Goal: Information Seeking & Learning: Compare options

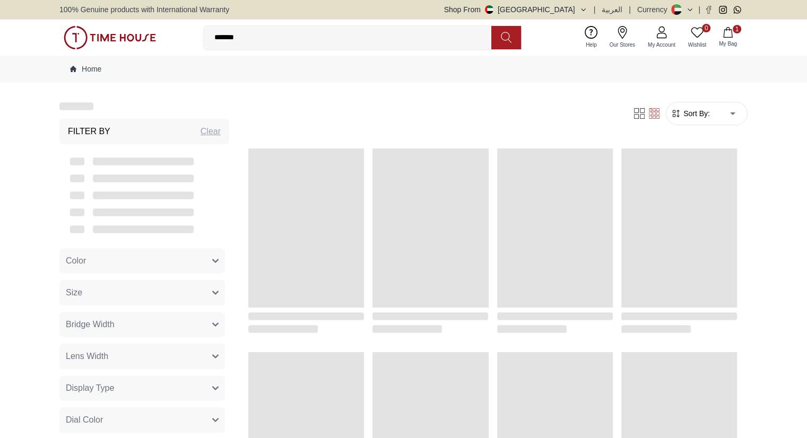
drag, startPoint x: 0, startPoint y: 0, endPoint x: 273, endPoint y: 29, distance: 274.8
click at [273, 29] on input "*******" at bounding box center [352, 37] width 296 height 21
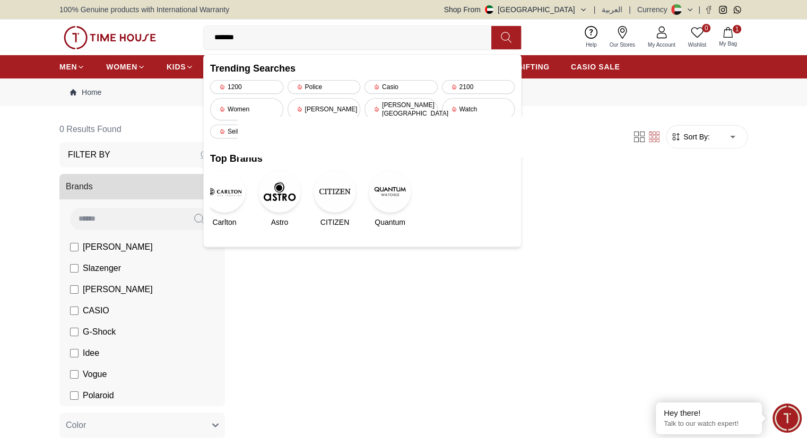
click at [401, 36] on input "*******" at bounding box center [352, 37] width 296 height 21
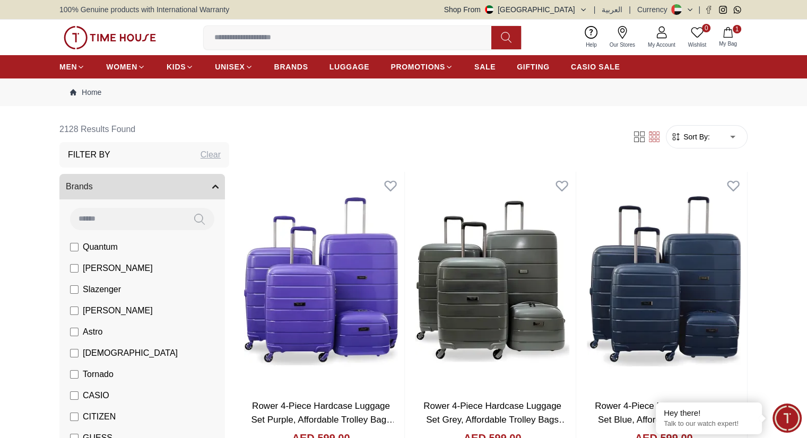
click at [242, 49] on div "Trending Searches 1200 Police Casio 2100 Women Lee cooper Beverly hills Watch S…" at bounding box center [362, 37] width 318 height 24
click at [245, 39] on input at bounding box center [352, 37] width 296 height 21
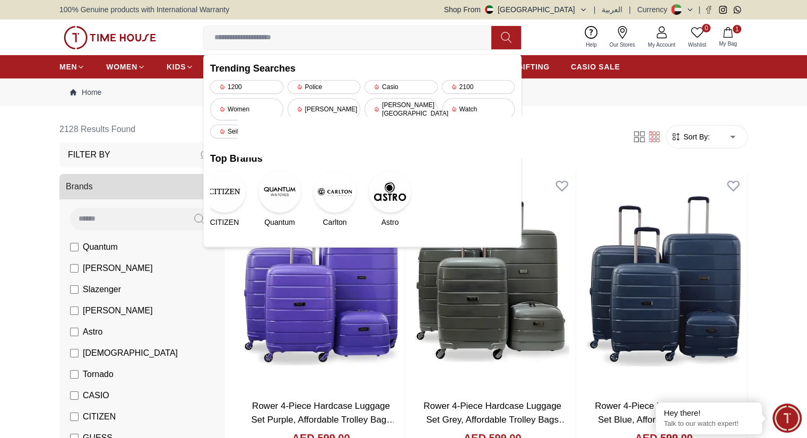
paste input "*******"
type input "*******"
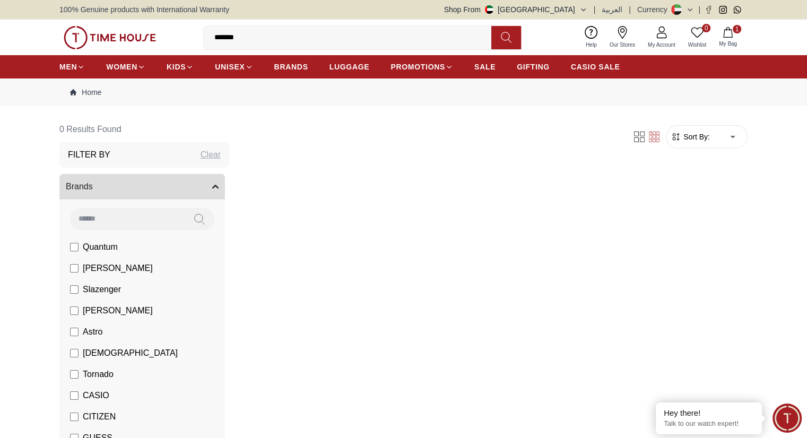
drag, startPoint x: 253, startPoint y: 39, endPoint x: 208, endPoint y: 33, distance: 44.9
click at [208, 33] on input "*******" at bounding box center [352, 37] width 296 height 21
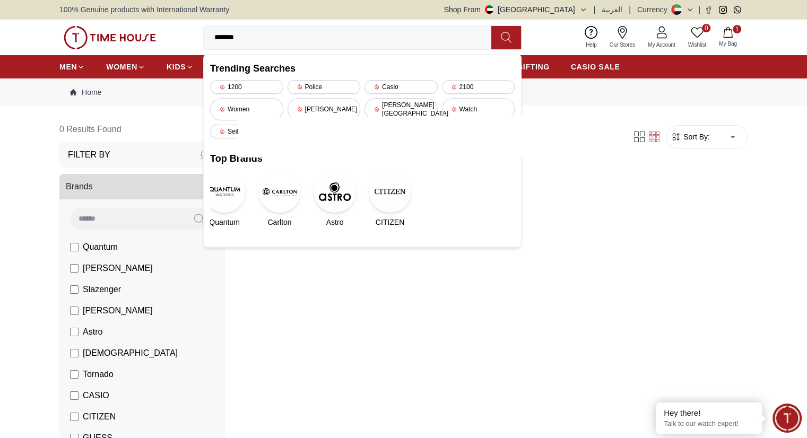
paste input "**"
type input "*********"
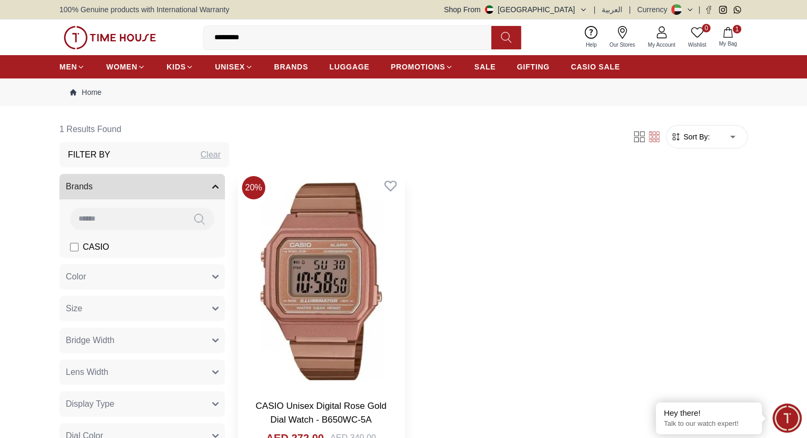
click at [307, 245] on img at bounding box center [321, 281] width 167 height 219
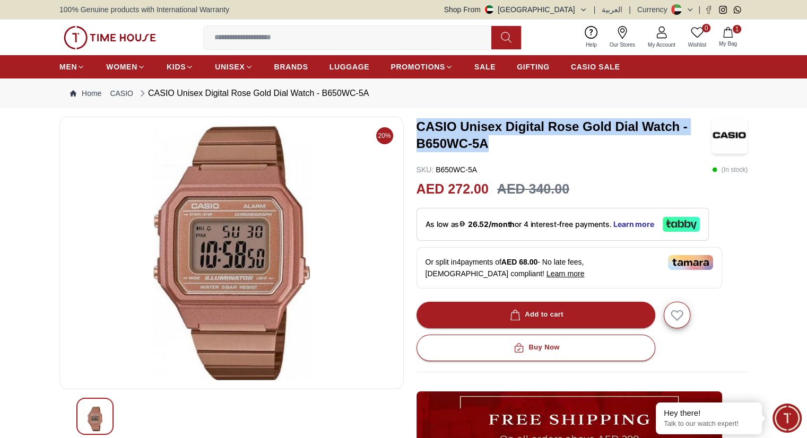
drag, startPoint x: 418, startPoint y: 124, endPoint x: 490, endPoint y: 141, distance: 73.5
click at [490, 141] on h3 "CASIO Unisex Digital Rose Gold Dial Watch - B650WC-5A" at bounding box center [564, 135] width 295 height 34
copy h3 "CASIO Unisex Digital Rose Gold Dial Watch - B650WC-5A"
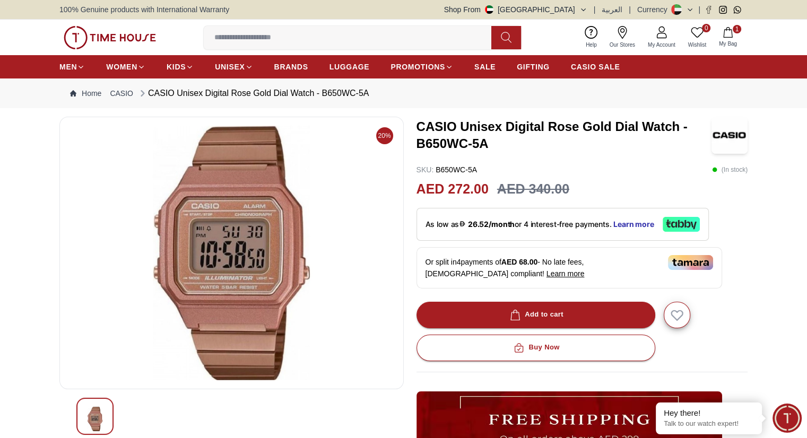
click at [588, 168] on div "SKU : B650WC-5A ( In stock )" at bounding box center [583, 169] width 332 height 11
click at [715, 41] on span "My Bag" at bounding box center [728, 44] width 27 height 8
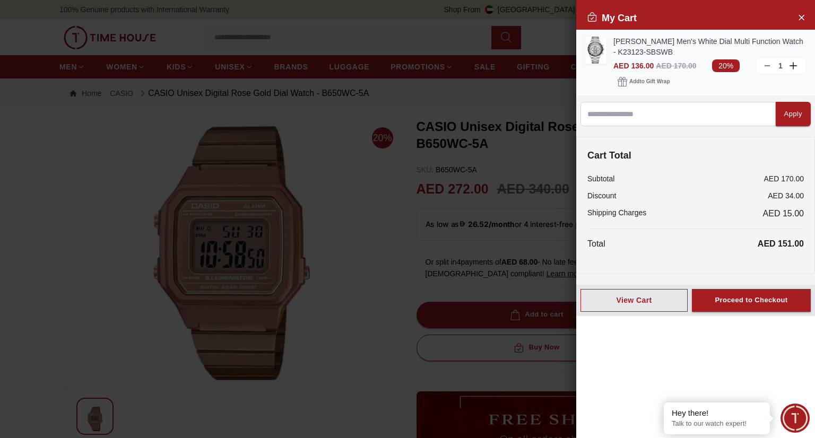
click at [764, 66] on icon at bounding box center [767, 66] width 8 height 8
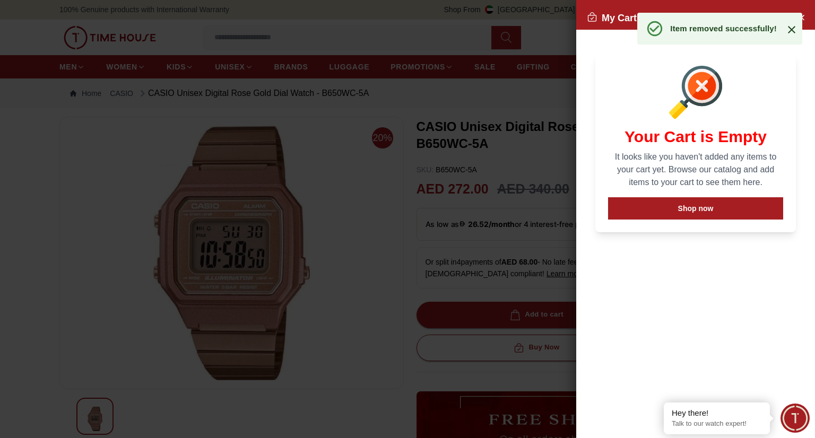
click at [800, 18] on div "Item removed successfully!" at bounding box center [719, 29] width 165 height 32
click at [792, 32] on icon at bounding box center [791, 29] width 13 height 13
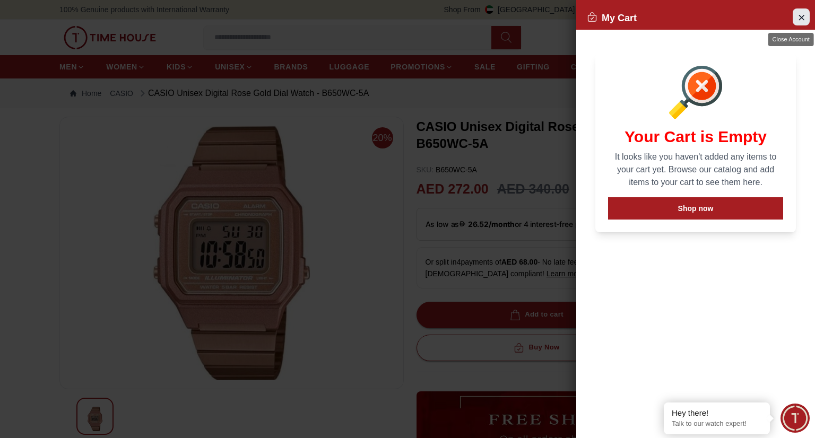
click at [802, 16] on icon "Close Account" at bounding box center [801, 17] width 5 height 5
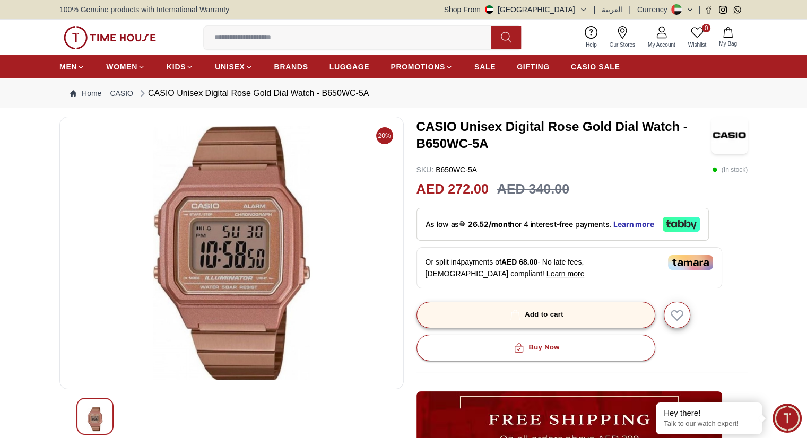
click at [535, 313] on div "Add to cart" at bounding box center [536, 315] width 56 height 12
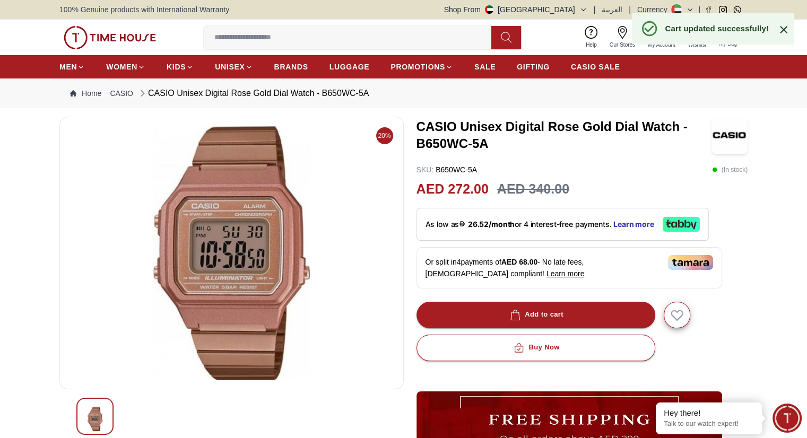
click at [783, 30] on icon at bounding box center [783, 29] width 7 height 7
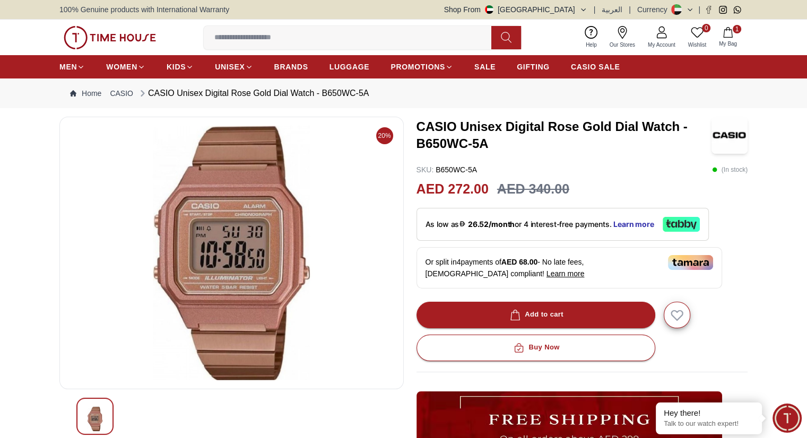
click at [734, 38] on button "1 My Bag" at bounding box center [728, 37] width 31 height 25
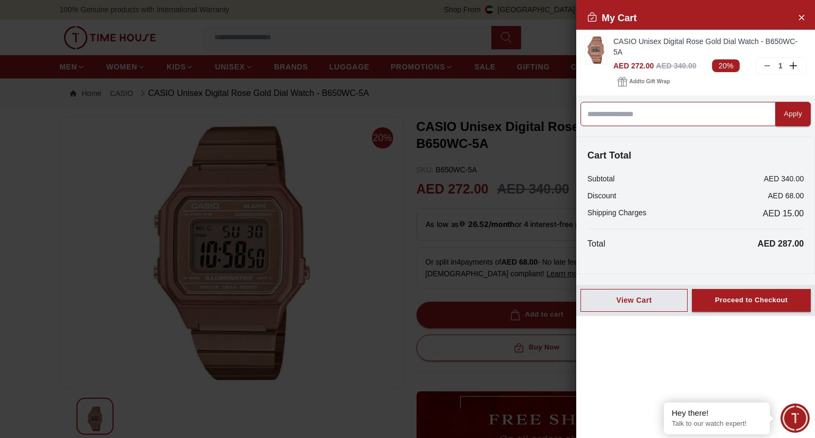
click at [636, 107] on input at bounding box center [678, 114] width 195 height 24
type input "*****"
click at [784, 108] on div "Apply" at bounding box center [793, 114] width 18 height 12
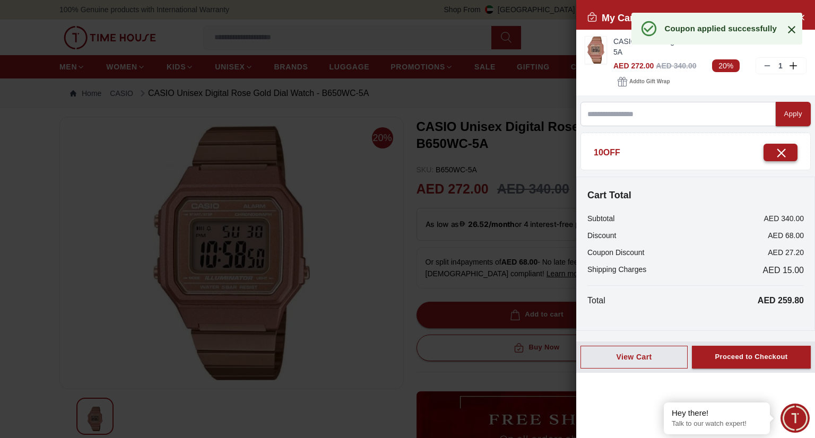
click at [781, 144] on button "button" at bounding box center [781, 153] width 34 height 18
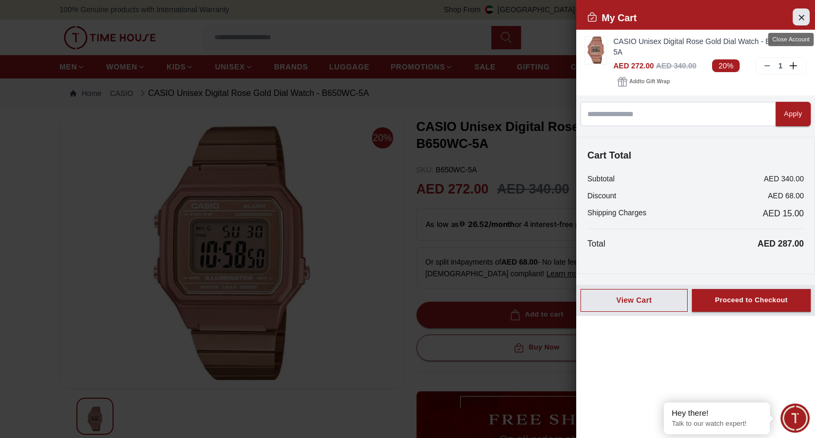
click at [807, 13] on button "Close Account" at bounding box center [801, 16] width 17 height 17
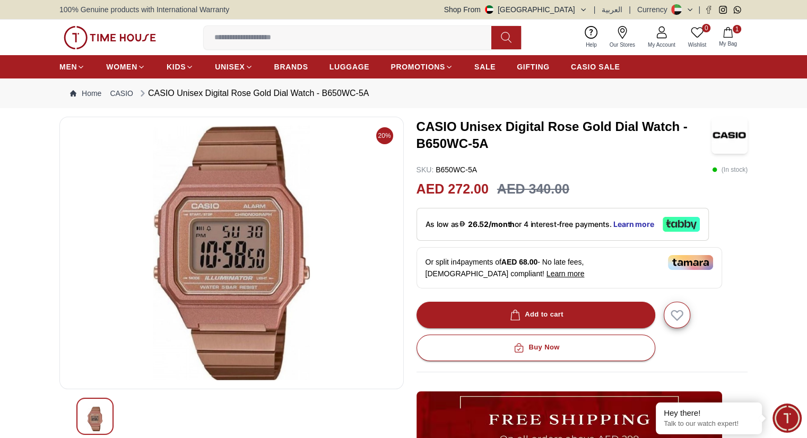
click at [285, 27] on input at bounding box center [352, 37] width 296 height 21
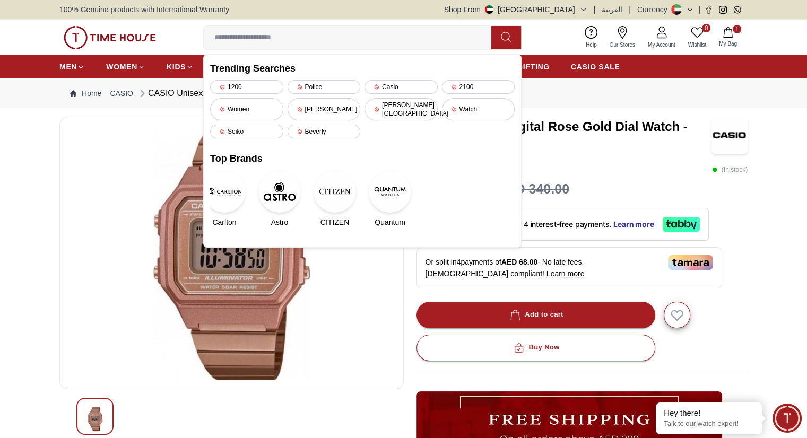
paste input "**********"
type input "**********"
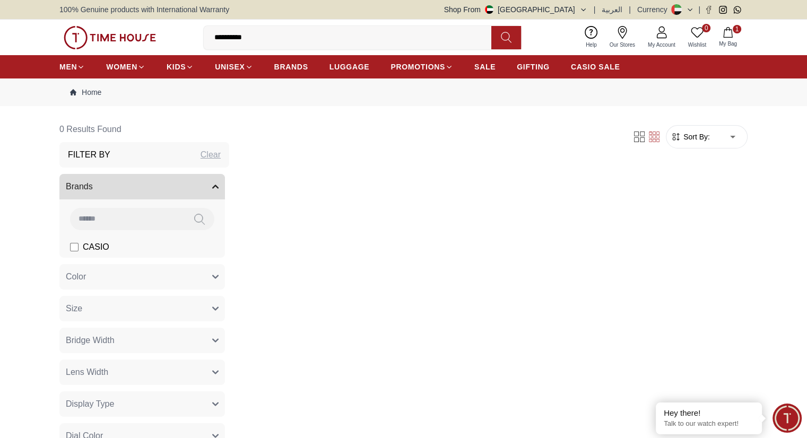
drag, startPoint x: 226, startPoint y: 37, endPoint x: 178, endPoint y: 41, distance: 47.9
click at [178, 41] on div "**********" at bounding box center [403, 38] width 688 height 36
type input "*******"
click at [507, 36] on icon at bounding box center [506, 37] width 11 height 12
drag, startPoint x: 260, startPoint y: 44, endPoint x: 197, endPoint y: 40, distance: 63.3
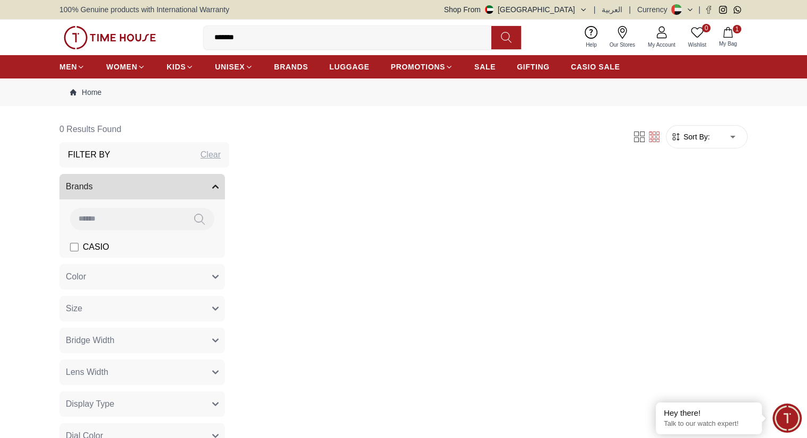
click at [197, 40] on div "0 Wishlist 1 My Bag ******* Trending Searches 1200 Police Casio 2100 Women Lee …" at bounding box center [403, 38] width 688 height 36
type input "*****"
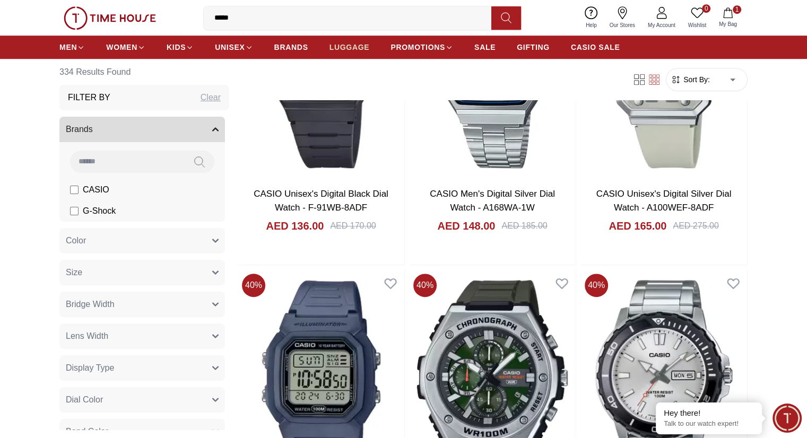
scroll to position [849, 0]
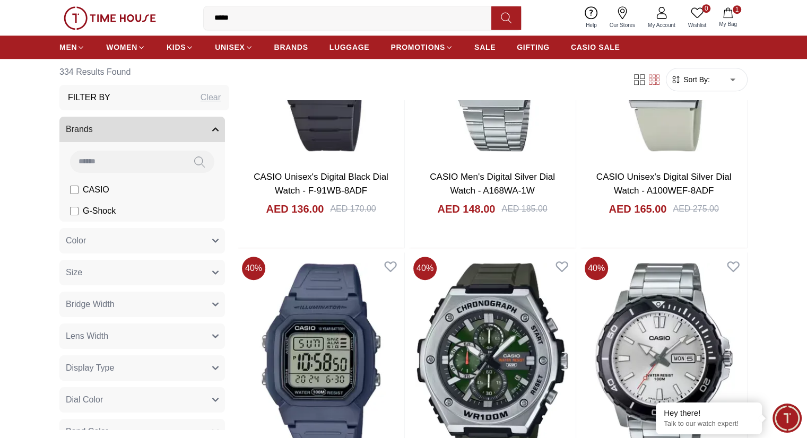
drag, startPoint x: 214, startPoint y: 19, endPoint x: 266, endPoint y: 13, distance: 52.8
click at [266, 13] on input "*****" at bounding box center [352, 17] width 296 height 21
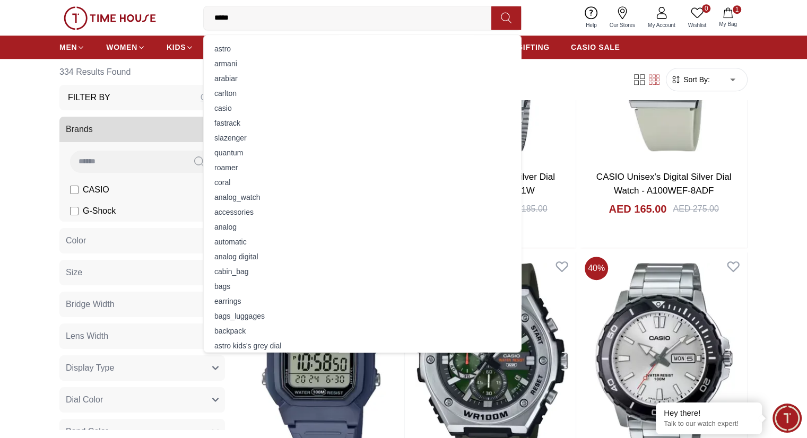
type input "******"
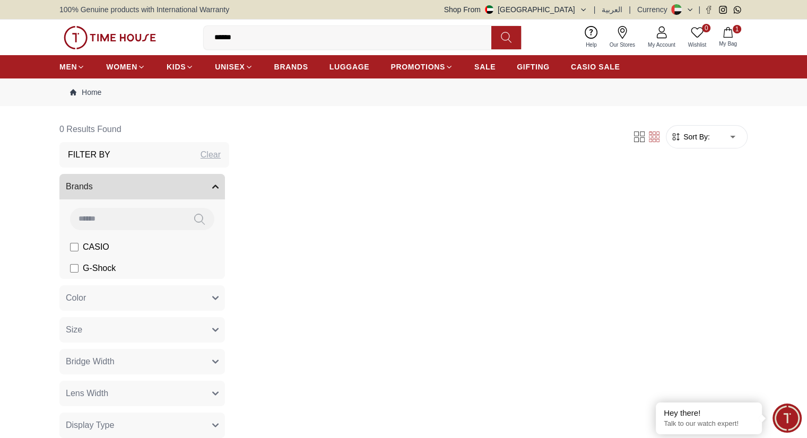
drag, startPoint x: 224, startPoint y: 35, endPoint x: 207, endPoint y: 41, distance: 17.6
click at [207, 41] on input "******" at bounding box center [352, 37] width 296 height 21
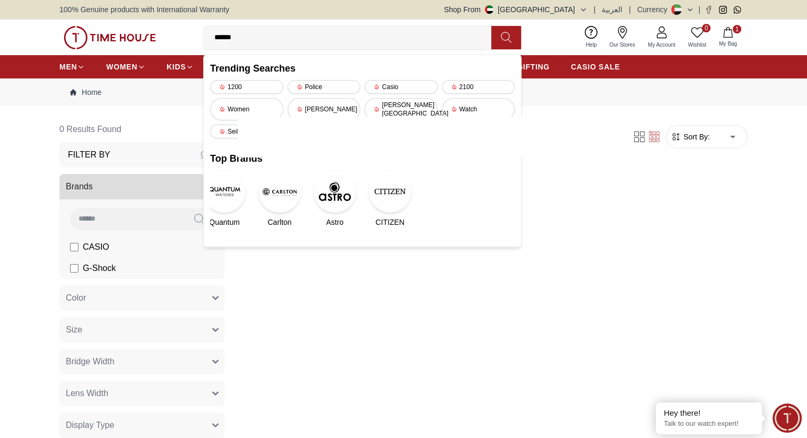
type input "****"
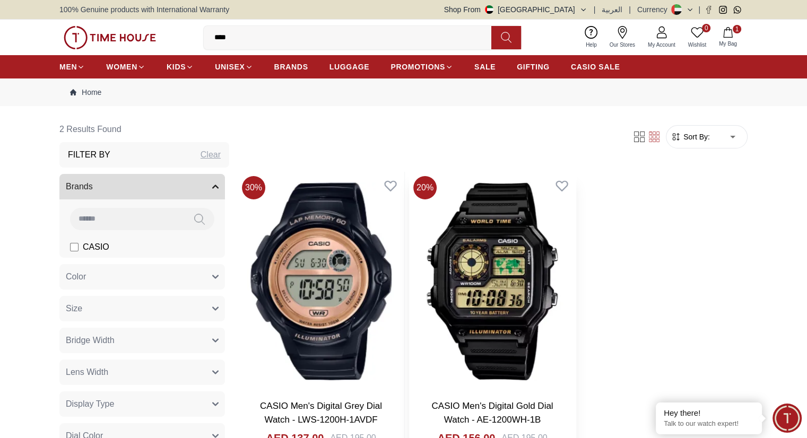
click at [440, 211] on img at bounding box center [492, 281] width 167 height 219
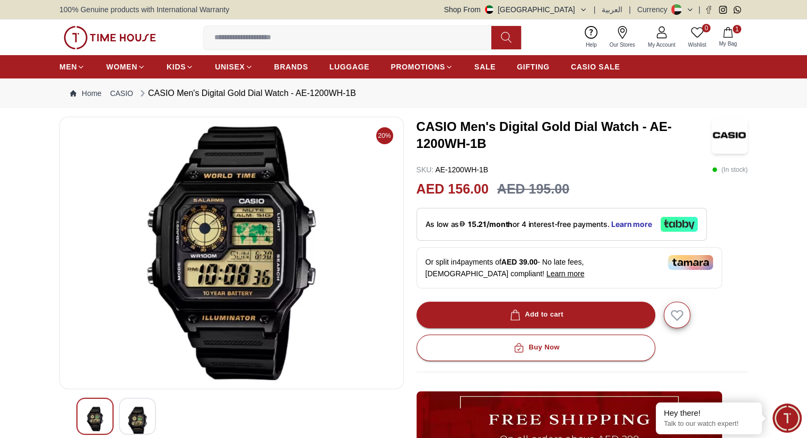
drag, startPoint x: 222, startPoint y: 196, endPoint x: 604, endPoint y: 187, distance: 382.2
click at [604, 187] on div "AED 156.00 AED 195.00" at bounding box center [583, 189] width 332 height 20
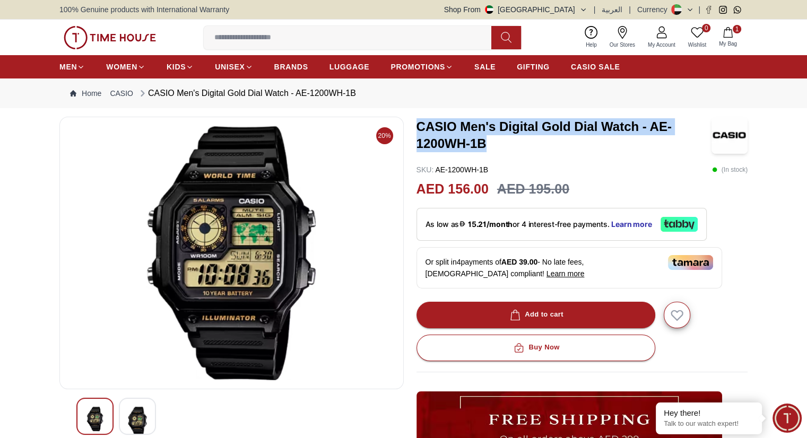
drag, startPoint x: 418, startPoint y: 125, endPoint x: 500, endPoint y: 147, distance: 85.2
click at [500, 147] on h3 "CASIO Men's Digital Gold Dial Watch - AE-1200WH-1B" at bounding box center [564, 135] width 295 height 34
copy h3 "CASIO Men's Digital Gold Dial Watch - AE-1200WH-1B"
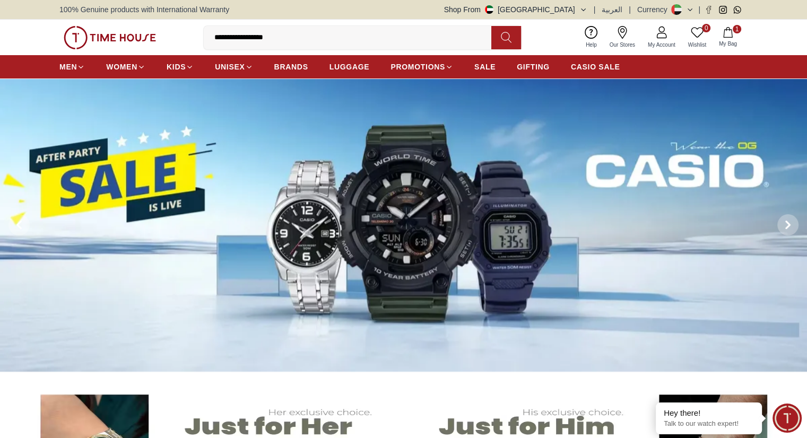
drag, startPoint x: 258, startPoint y: 37, endPoint x: 322, endPoint y: 37, distance: 64.2
click at [322, 37] on input "**********" at bounding box center [352, 37] width 296 height 21
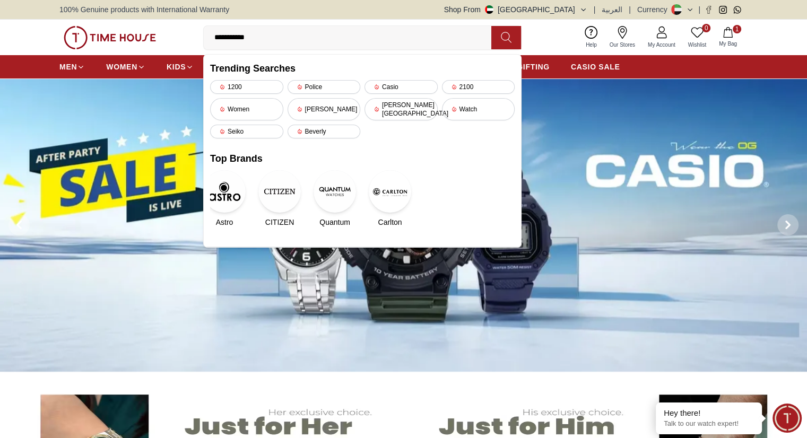
type input "*********"
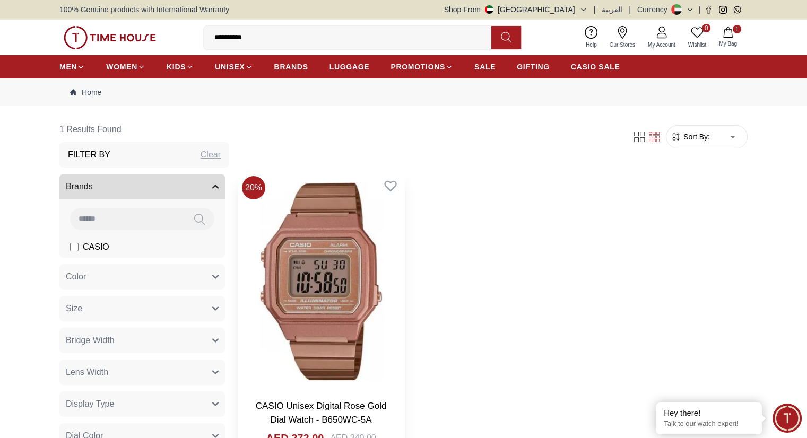
click at [306, 215] on img at bounding box center [321, 281] width 167 height 219
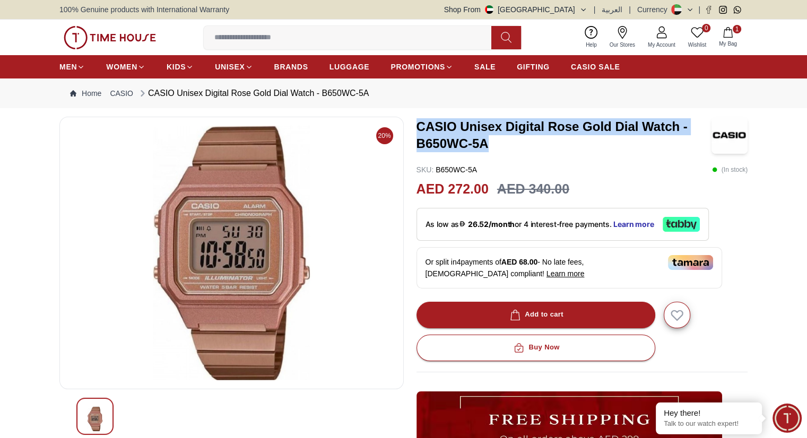
drag, startPoint x: 417, startPoint y: 125, endPoint x: 489, endPoint y: 147, distance: 76.0
click at [489, 147] on h3 "CASIO Unisex Digital Rose Gold Dial Watch - B650WC-5A" at bounding box center [564, 135] width 295 height 34
copy h3 "CASIO Unisex Digital Rose Gold Dial Watch - B650WC-5A"
click at [284, 62] on span "BRANDS" at bounding box center [291, 67] width 34 height 11
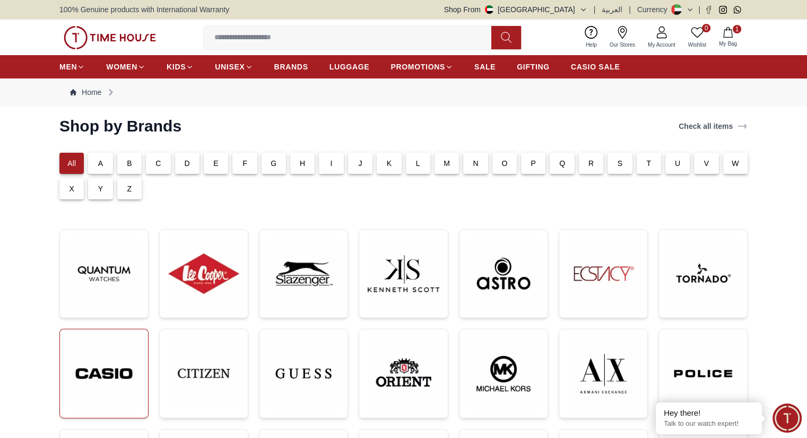
click at [144, 399] on link at bounding box center [103, 374] width 89 height 90
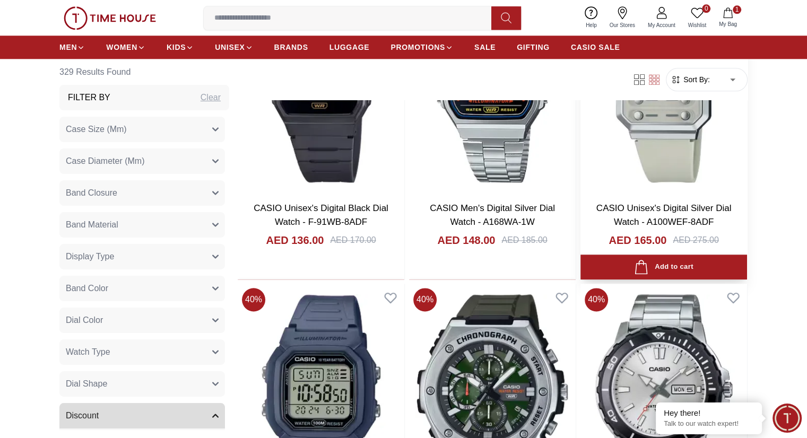
scroll to position [1274, 0]
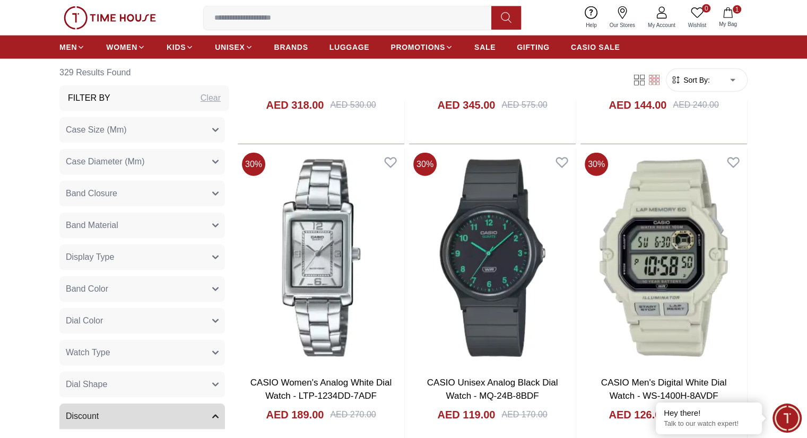
scroll to position [2600, 0]
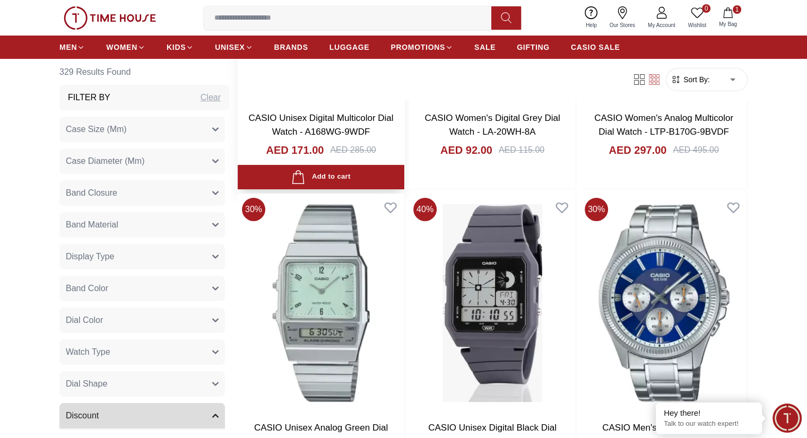
scroll to position [4245, 0]
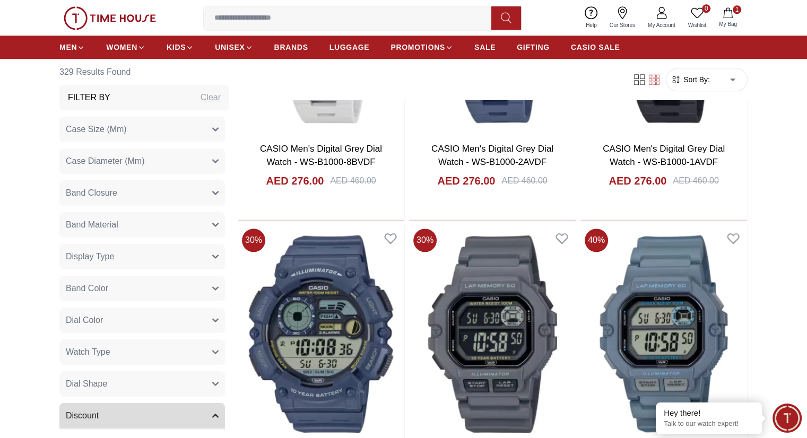
scroll to position [5359, 0]
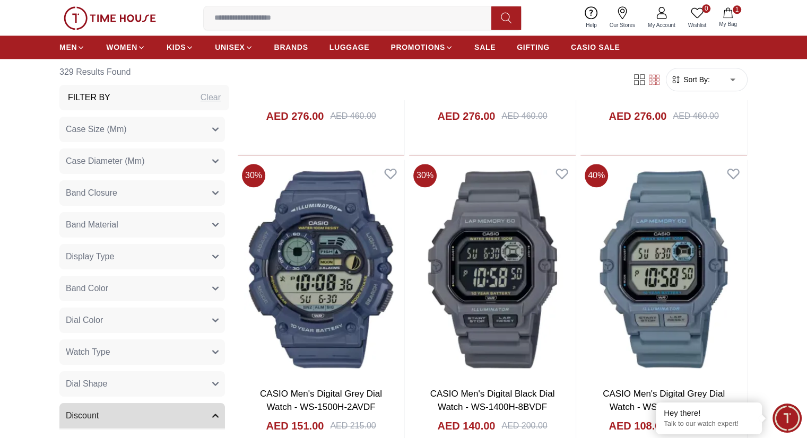
drag, startPoint x: 281, startPoint y: 219, endPoint x: 263, endPoint y: 196, distance: 29.5
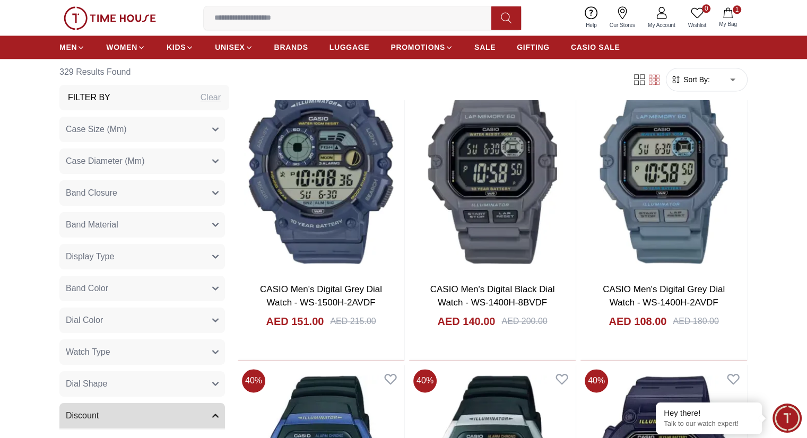
scroll to position [5519, 0]
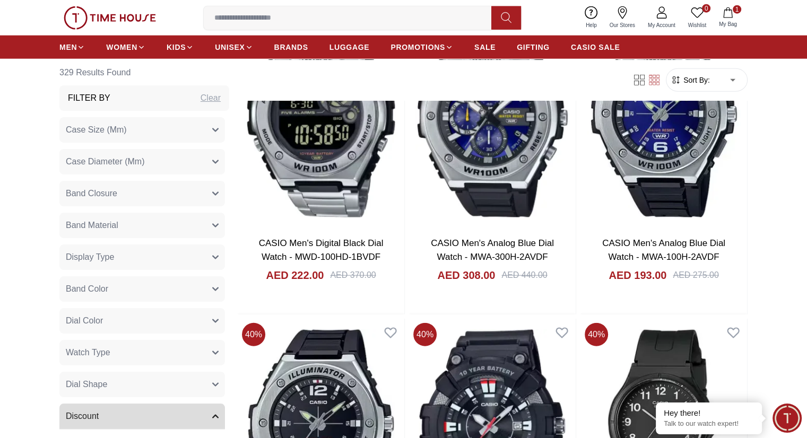
scroll to position [6845, 0]
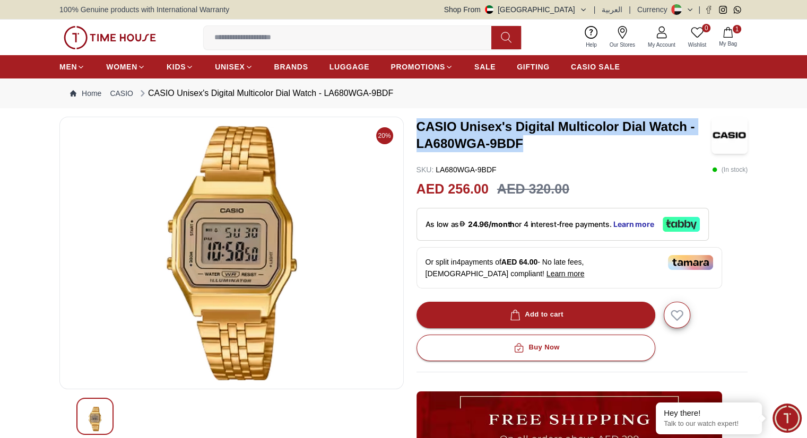
drag, startPoint x: 417, startPoint y: 126, endPoint x: 525, endPoint y: 142, distance: 109.5
click at [525, 142] on h3 "CASIO Unisex's Digital Multicolor Dial Watch - LA680WGA-9BDF" at bounding box center [564, 135] width 295 height 34
copy h3 "CASIO Unisex's Digital Multicolor Dial Watch - LA680WGA-9BDF"
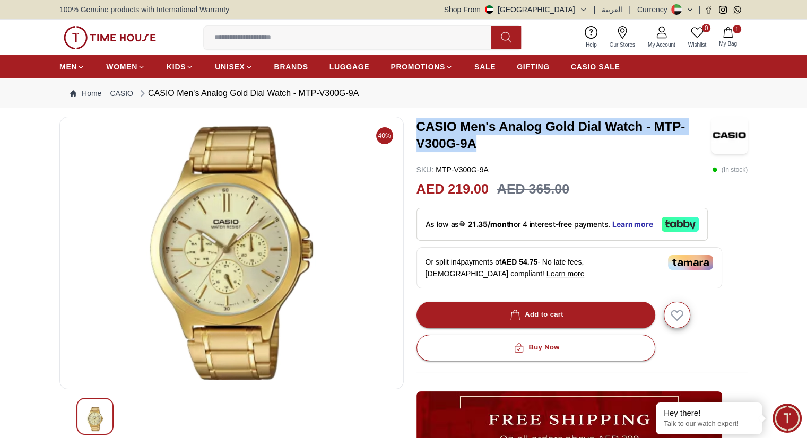
drag, startPoint x: 419, startPoint y: 124, endPoint x: 497, endPoint y: 145, distance: 81.4
click at [497, 145] on h3 "CASIO Men's Analog Gold Dial Watch - MTP-V300G-9A" at bounding box center [564, 135] width 295 height 34
copy h3 "CASIO Men's Analog Gold Dial Watch - MTP-V300G-9A"
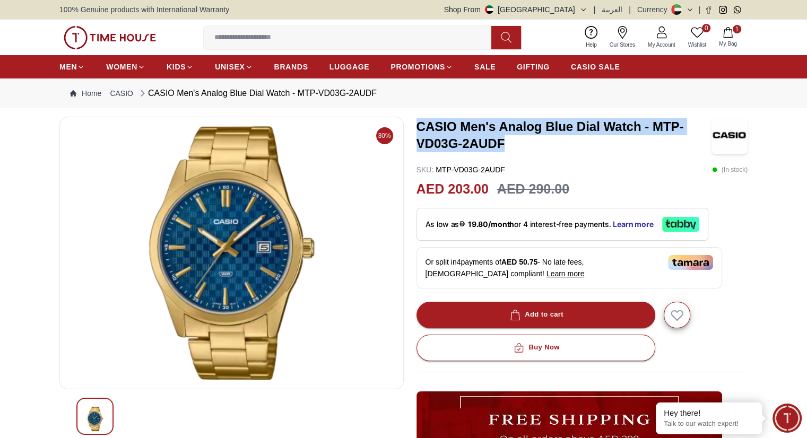
drag, startPoint x: 419, startPoint y: 127, endPoint x: 516, endPoint y: 144, distance: 98.6
click at [516, 144] on h3 "CASIO Men's Analog Blue Dial Watch - MTP-VD03G-2AUDF" at bounding box center [564, 135] width 295 height 34
copy h3 "CASIO Men's Analog Blue Dial Watch - MTP-VD03G-2AUDF"
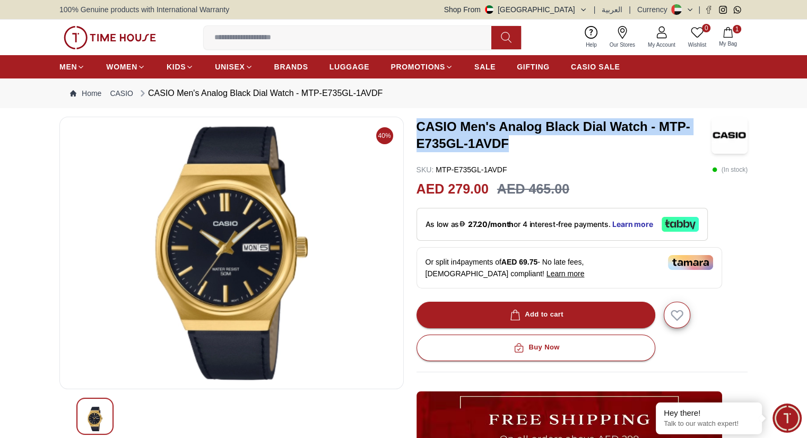
drag, startPoint x: 419, startPoint y: 125, endPoint x: 535, endPoint y: 143, distance: 117.1
click at [535, 143] on h3 "CASIO Men's Analog Black Dial Watch - MTP-E735GL-1AVDF" at bounding box center [564, 135] width 295 height 34
copy h3 "CASIO Men's Analog Black Dial Watch - MTP-E735GL-1AVDF"
click at [286, 63] on span "BRANDS" at bounding box center [291, 67] width 34 height 11
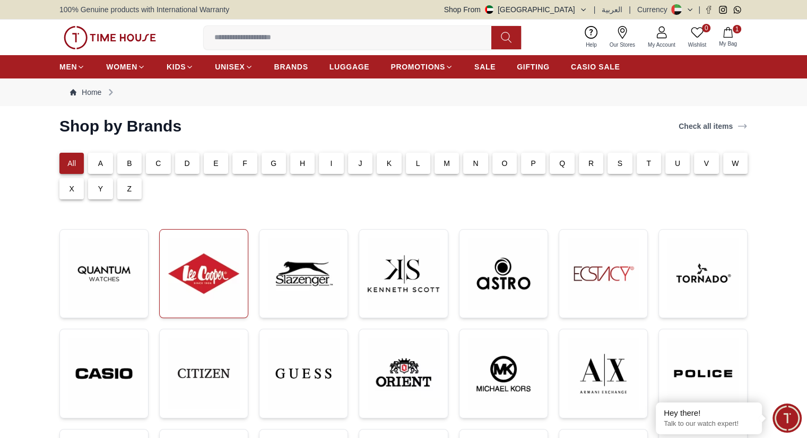
click at [216, 292] on img at bounding box center [203, 273] width 71 height 71
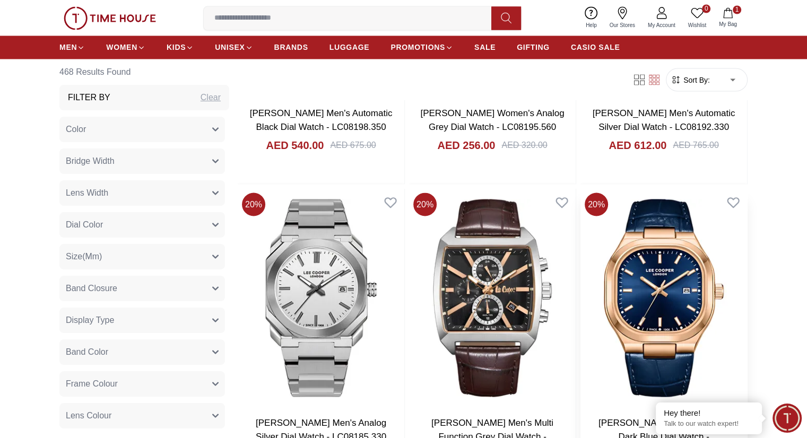
scroll to position [1963, 0]
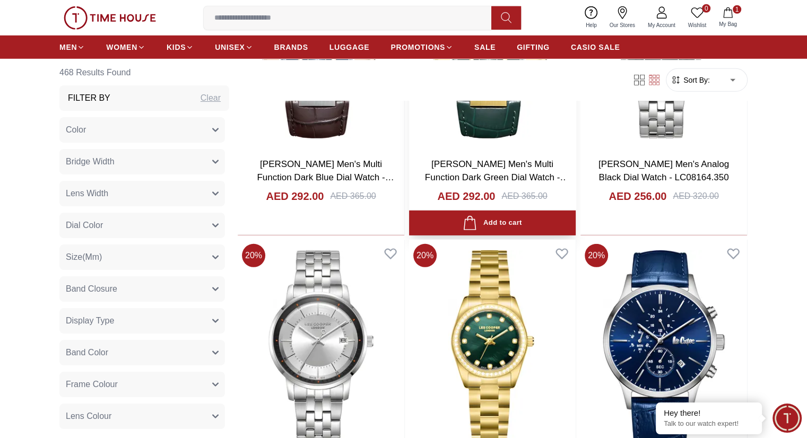
scroll to position [2972, 0]
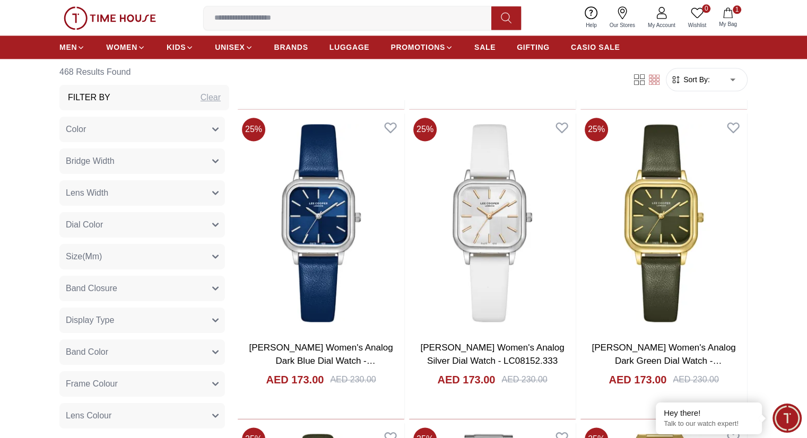
scroll to position [5572, 0]
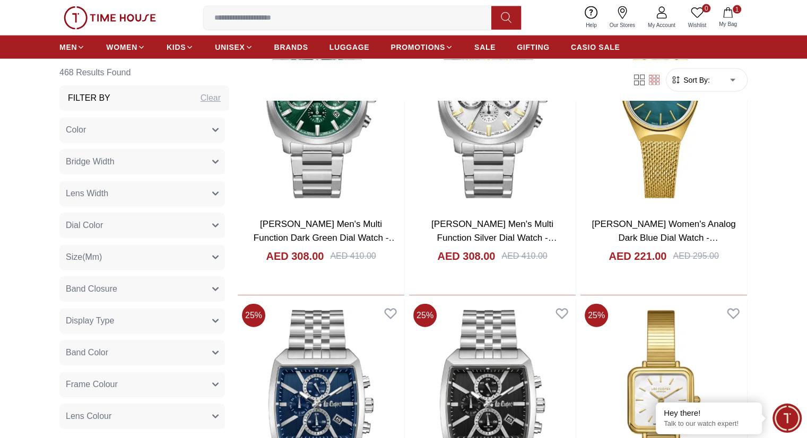
scroll to position [6527, 0]
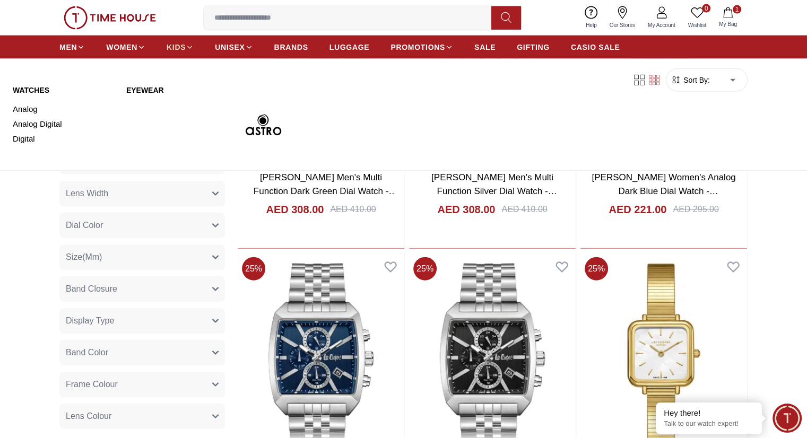
click at [178, 49] on span "KIDS" at bounding box center [176, 47] width 19 height 11
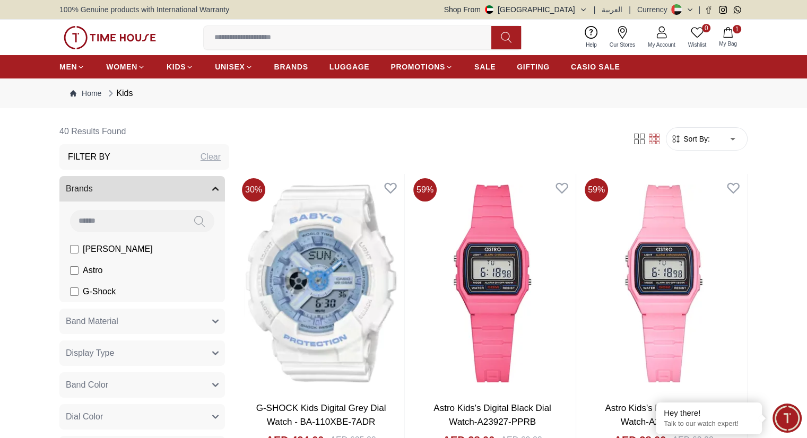
click at [274, 30] on input at bounding box center [352, 37] width 296 height 21
type input "****"
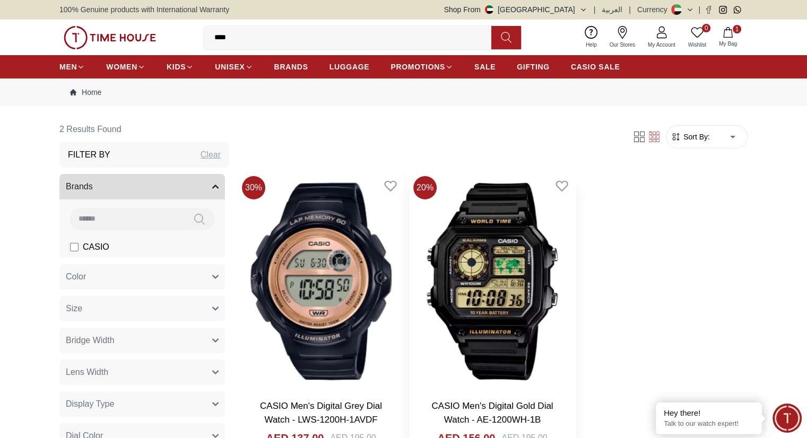
click at [420, 255] on img at bounding box center [492, 281] width 167 height 219
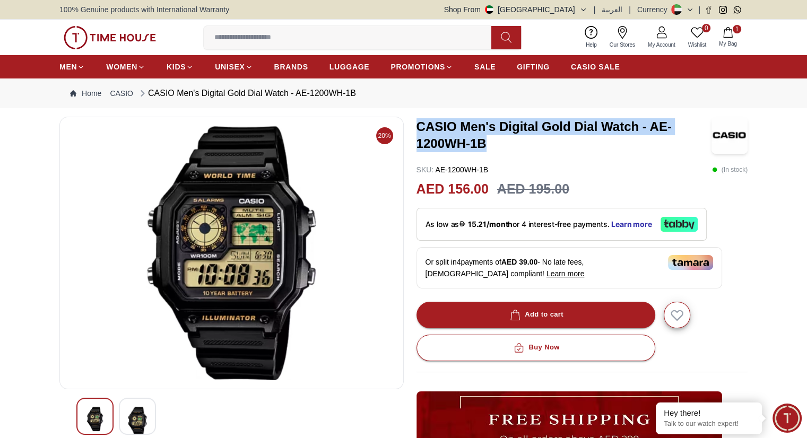
drag, startPoint x: 418, startPoint y: 124, endPoint x: 490, endPoint y: 142, distance: 75.0
click at [490, 142] on h3 "CASIO Men's Digital Gold Dial Watch - AE-1200WH-1B" at bounding box center [564, 135] width 295 height 34
copy h3 "CASIO Men's Digital Gold Dial Watch - AE-1200WH-1B"
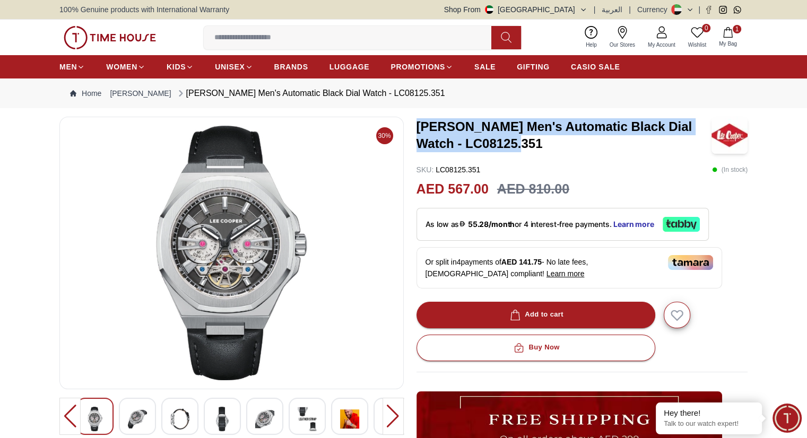
drag, startPoint x: 417, startPoint y: 126, endPoint x: 514, endPoint y: 152, distance: 100.4
click at [514, 152] on h3 "[PERSON_NAME] Men's Automatic Black Dial Watch - LC08125.351" at bounding box center [564, 135] width 295 height 34
copy h3 "[PERSON_NAME] Men's Automatic Black Dial Watch - LC08125.351"
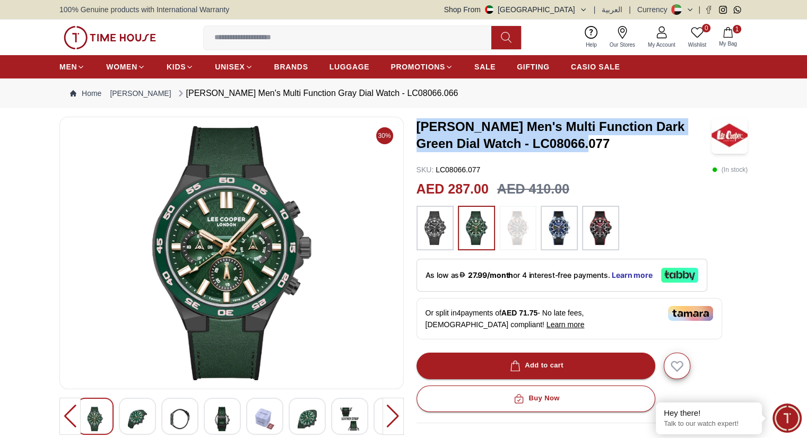
drag, startPoint x: 416, startPoint y: 126, endPoint x: 588, endPoint y: 152, distance: 174.3
click at [588, 152] on h3 "[PERSON_NAME] Men's Multi Function Dark Green Dial Watch - LC08066.077" at bounding box center [564, 135] width 295 height 34
copy h3 "[PERSON_NAME] Men's Multi Function Dark Green Dial Watch - LC08066.077"
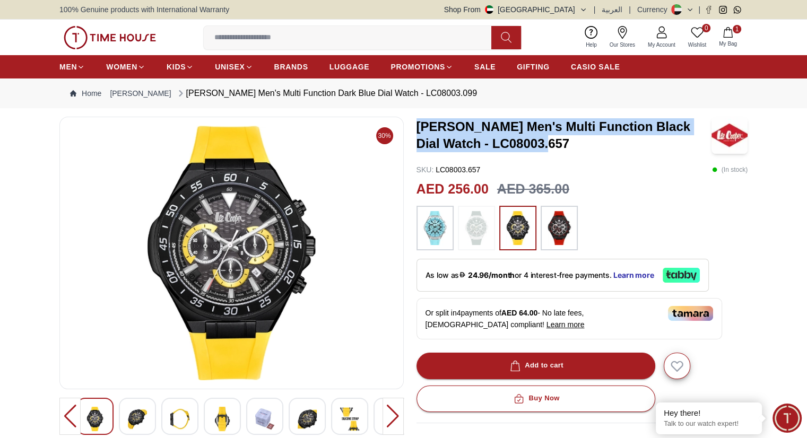
drag, startPoint x: 417, startPoint y: 124, endPoint x: 544, endPoint y: 140, distance: 128.4
click at [544, 140] on h3 "[PERSON_NAME] Men's Multi Function Black Dial Watch - LC08003.657" at bounding box center [564, 135] width 295 height 34
copy h3 "[PERSON_NAME] Men's Multi Function Black Dial Watch - LC08003.657"
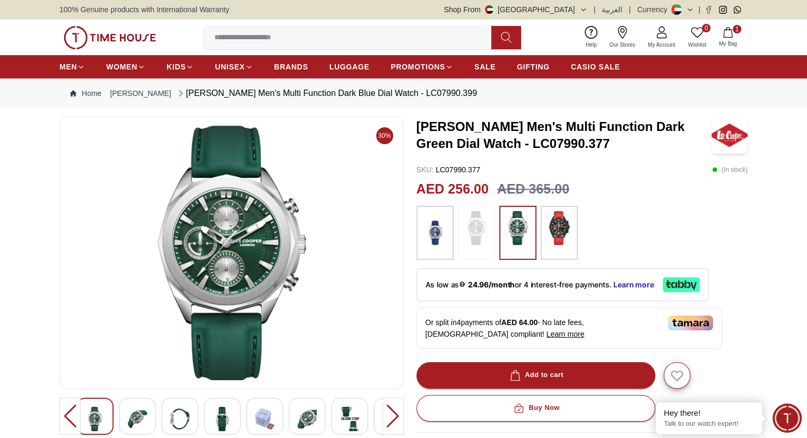
click at [228, 213] on img at bounding box center [231, 253] width 326 height 255
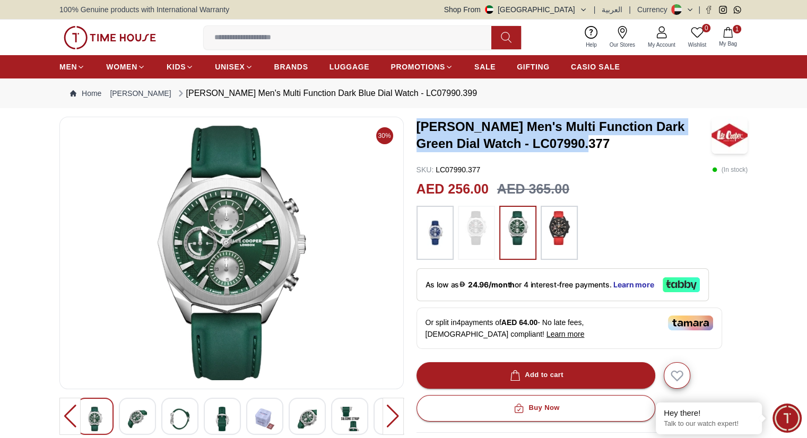
drag, startPoint x: 416, startPoint y: 128, endPoint x: 581, endPoint y: 151, distance: 166.6
click at [581, 151] on h3 "LEE COOPER Men's Multi Function Dark Green Dial Watch - LC07990.377" at bounding box center [564, 135] width 295 height 34
copy h3 "LEE COOPER Men's Multi Function Dark Green Dial Watch - LC07990.377"
